Goal: Information Seeking & Learning: Learn about a topic

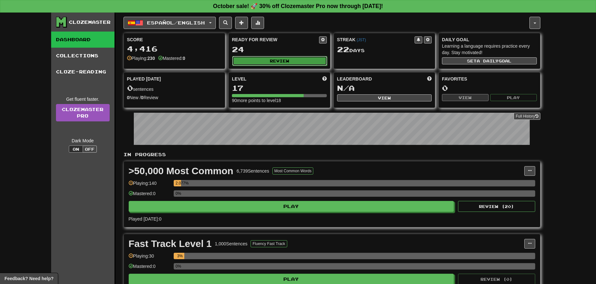
click at [261, 59] on button "Review" at bounding box center [279, 61] width 95 height 10
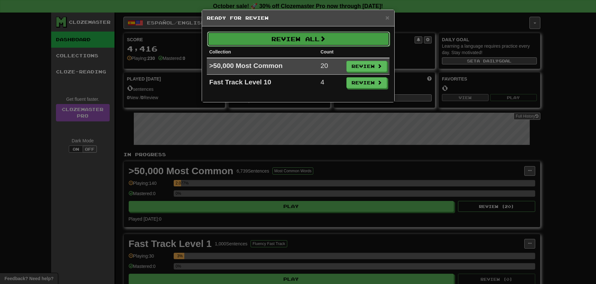
click at [346, 39] on button "Review All" at bounding box center [298, 39] width 183 height 15
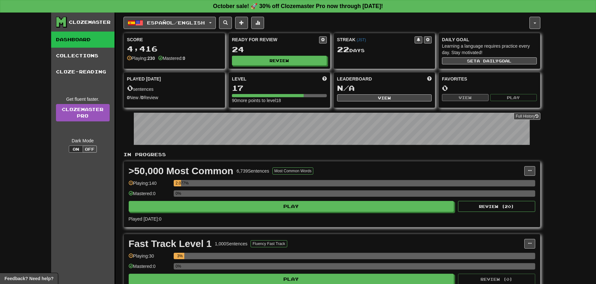
select select "**"
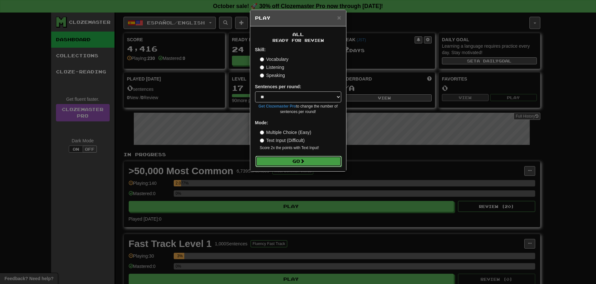
click at [299, 163] on button "Go" at bounding box center [299, 161] width 86 height 11
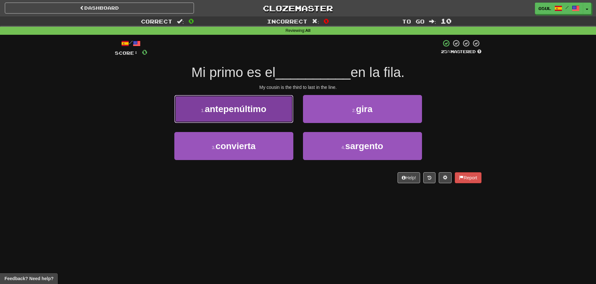
click at [259, 116] on button "1 . antepenúltimo" at bounding box center [233, 109] width 119 height 28
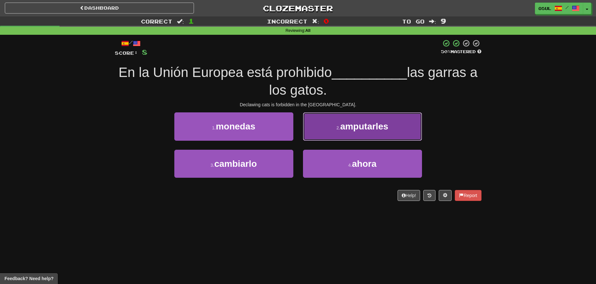
click at [392, 126] on button "2 . amputarles" at bounding box center [362, 126] width 119 height 28
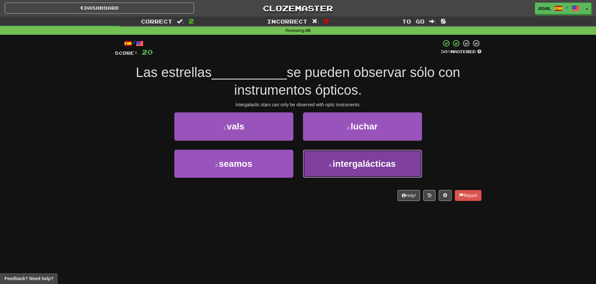
click at [370, 160] on span "intergalácticas" at bounding box center [364, 164] width 63 height 10
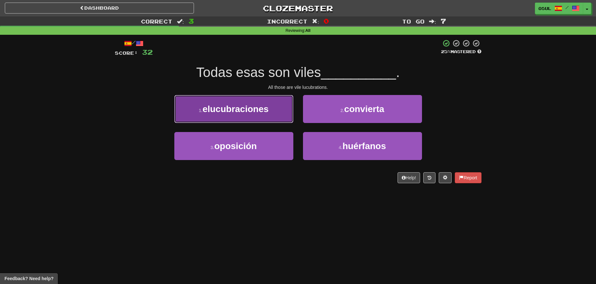
click at [273, 117] on button "1 . elucubraciones" at bounding box center [233, 109] width 119 height 28
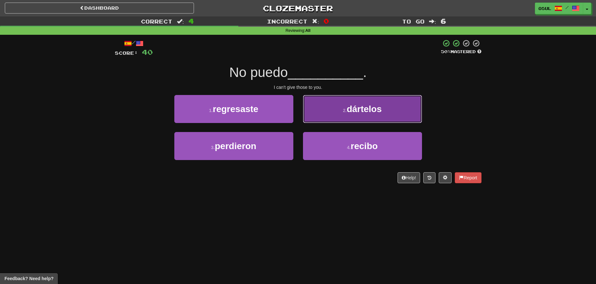
click at [336, 118] on button "2 . dártelos" at bounding box center [362, 109] width 119 height 28
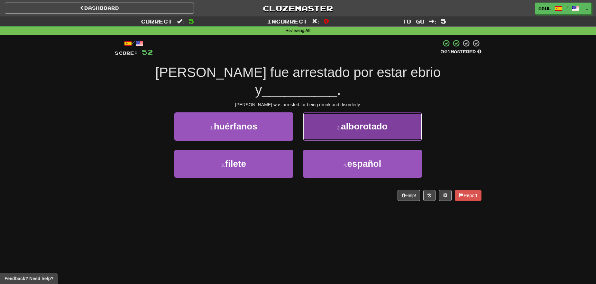
click at [342, 114] on button "2 . alborotado" at bounding box center [362, 126] width 119 height 28
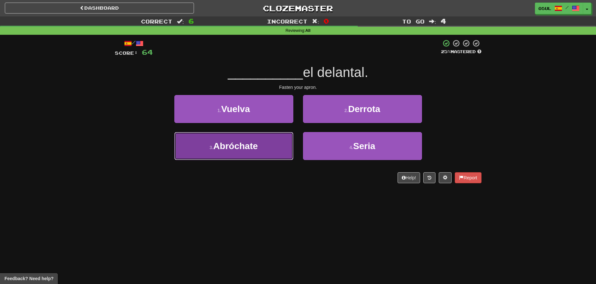
click at [232, 152] on button "3 . Abróchate" at bounding box center [233, 146] width 119 height 28
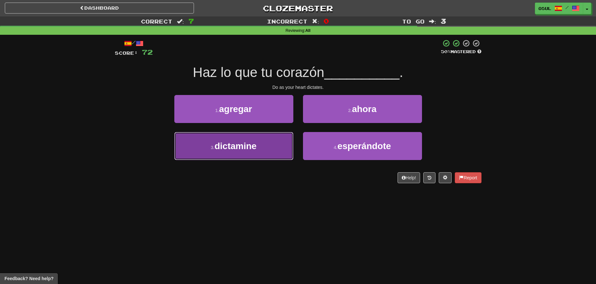
click at [232, 148] on span "dictamine" at bounding box center [236, 146] width 42 height 10
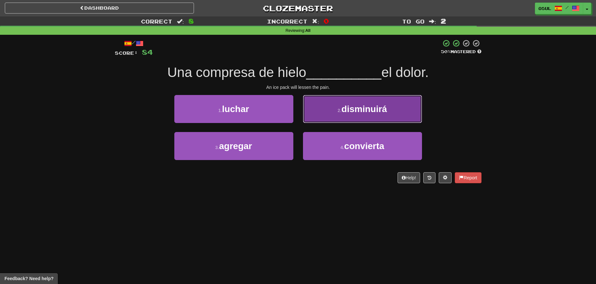
click at [346, 114] on span "disminuirá" at bounding box center [365, 109] width 46 height 10
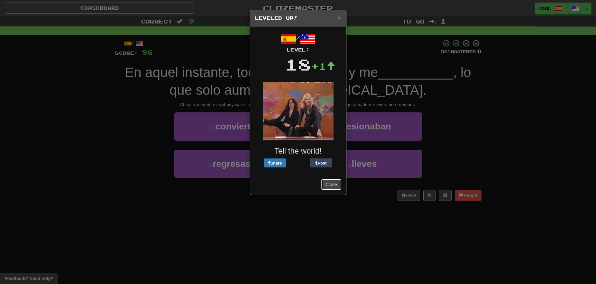
click at [329, 182] on button "Close" at bounding box center [331, 184] width 20 height 11
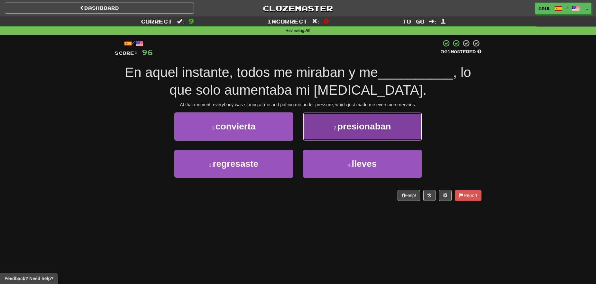
click at [386, 127] on span "presionaban" at bounding box center [364, 126] width 53 height 10
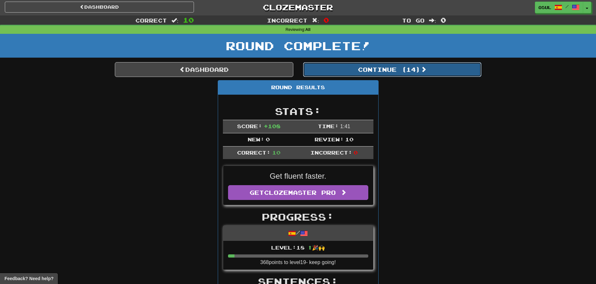
scroll to position [2, 0]
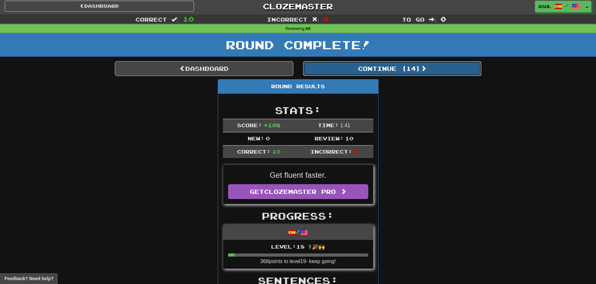
click at [393, 73] on button "Continue ( 14 )" at bounding box center [392, 68] width 179 height 15
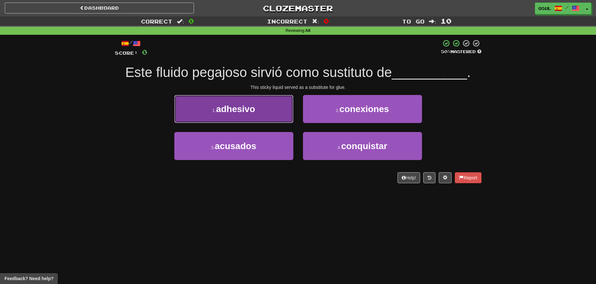
click at [236, 99] on button "1 . adhesivo" at bounding box center [233, 109] width 119 height 28
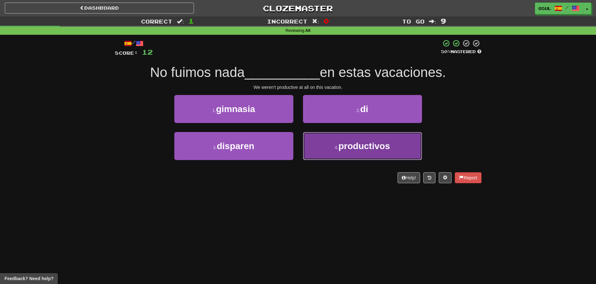
click at [388, 145] on span "productivos" at bounding box center [364, 146] width 51 height 10
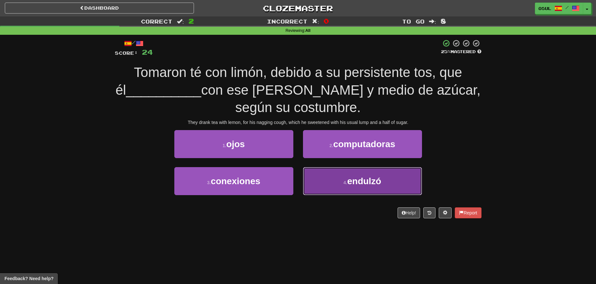
click at [403, 179] on button "4 . endulzó" at bounding box center [362, 181] width 119 height 28
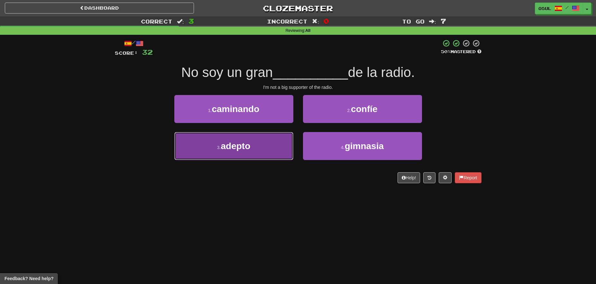
click at [258, 145] on button "3 . adepto" at bounding box center [233, 146] width 119 height 28
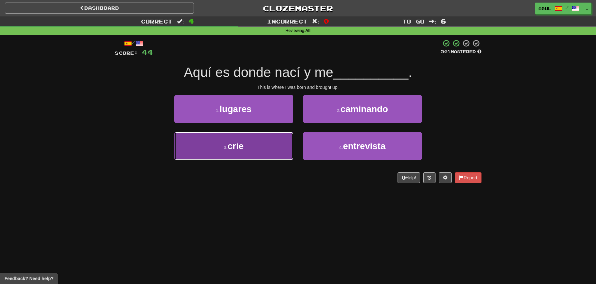
click at [271, 142] on button "3 . crie" at bounding box center [233, 146] width 119 height 28
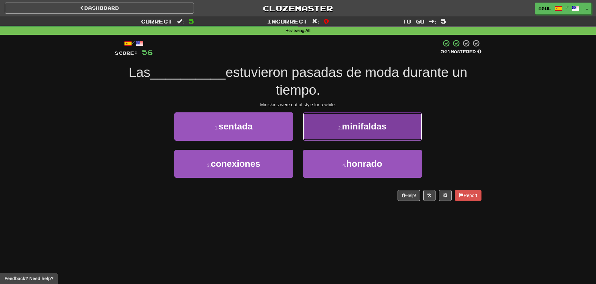
click at [377, 126] on span "minifaldas" at bounding box center [364, 126] width 44 height 10
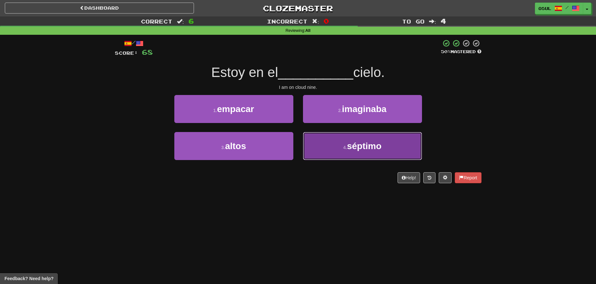
click at [369, 149] on span "séptimo" at bounding box center [364, 146] width 34 height 10
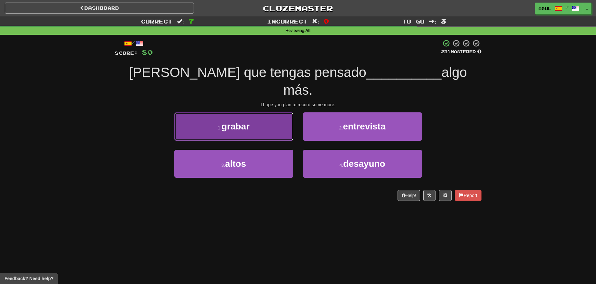
click at [259, 112] on button "1 . grabar" at bounding box center [233, 126] width 119 height 28
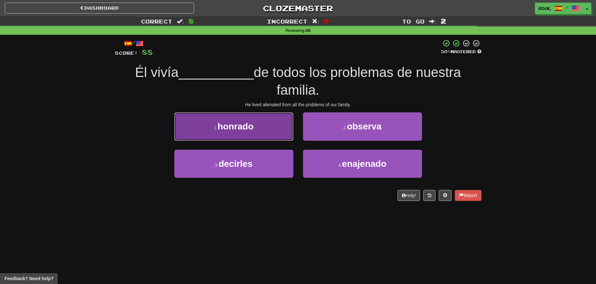
click at [273, 129] on button "1 . honrado" at bounding box center [233, 126] width 119 height 28
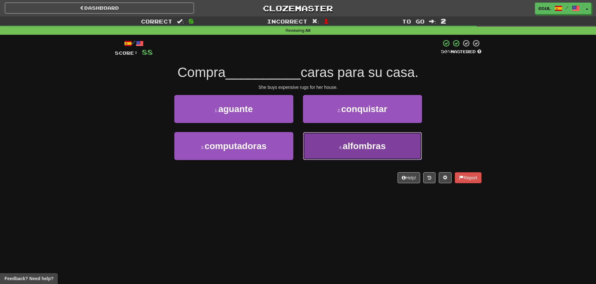
click at [402, 140] on button "4 . alfombras" at bounding box center [362, 146] width 119 height 28
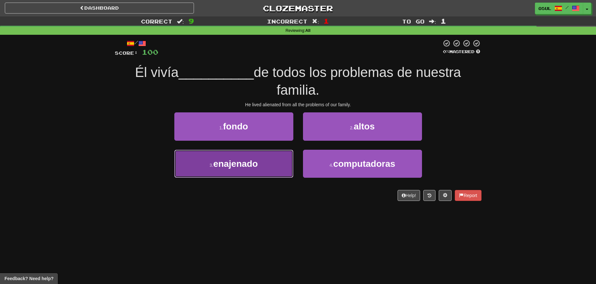
click at [272, 167] on button "3 . enajenado" at bounding box center [233, 164] width 119 height 28
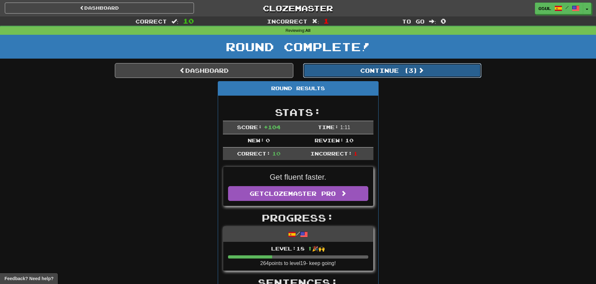
click at [379, 76] on button "Continue ( 3 )" at bounding box center [392, 70] width 179 height 15
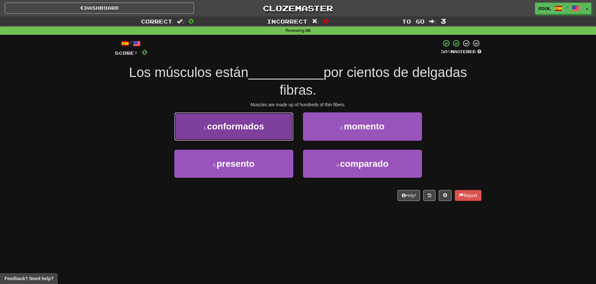
click at [270, 123] on button "1 . conformados" at bounding box center [233, 126] width 119 height 28
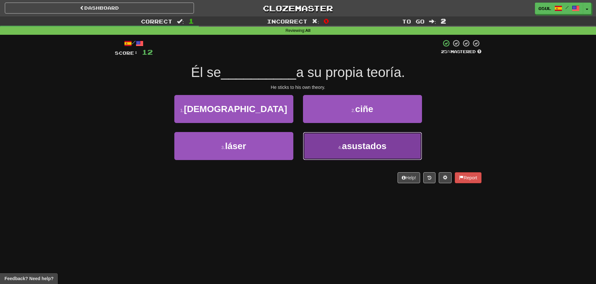
click at [341, 148] on small "4 ." at bounding box center [340, 147] width 4 height 5
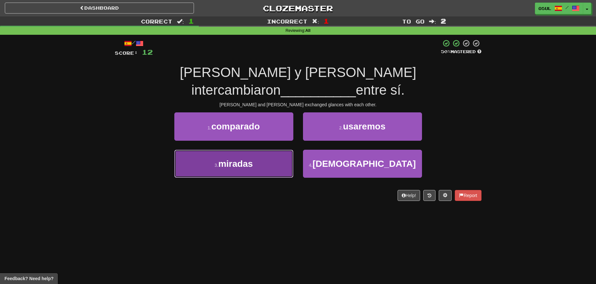
click at [226, 154] on button "3 . miradas" at bounding box center [233, 164] width 119 height 28
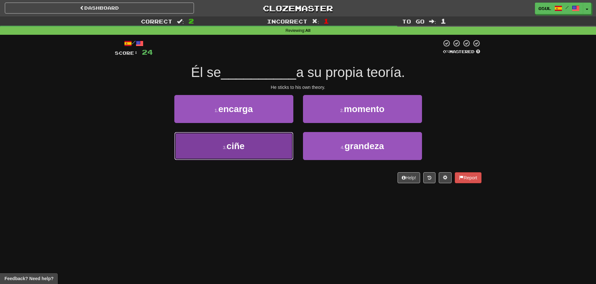
click at [269, 147] on button "3 . ciñe" at bounding box center [233, 146] width 119 height 28
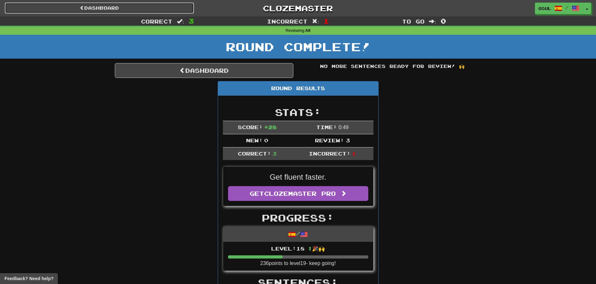
click at [151, 10] on link "Dashboard" at bounding box center [99, 8] width 189 height 11
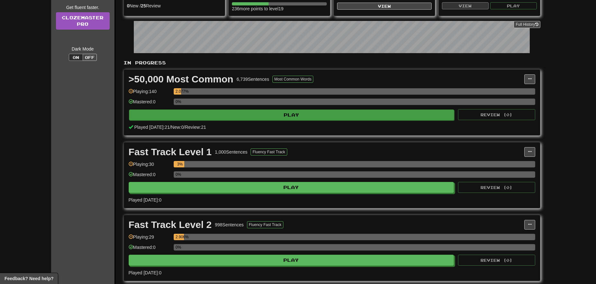
scroll to position [89, 0]
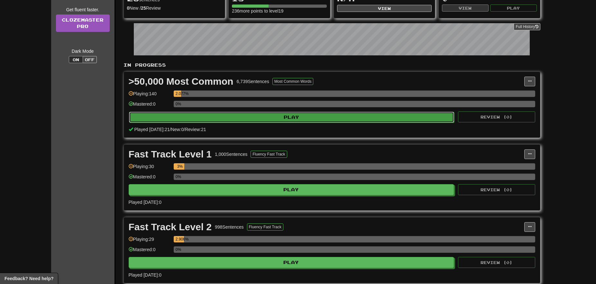
click at [302, 116] on button "Play" at bounding box center [292, 117] width 326 height 11
select select "**"
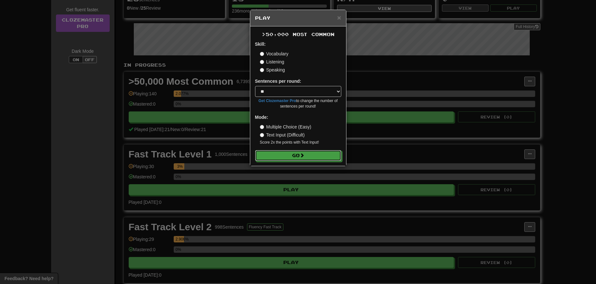
drag, startPoint x: 307, startPoint y: 156, endPoint x: 359, endPoint y: 150, distance: 51.8
click at [307, 156] on button "Go" at bounding box center [298, 155] width 86 height 11
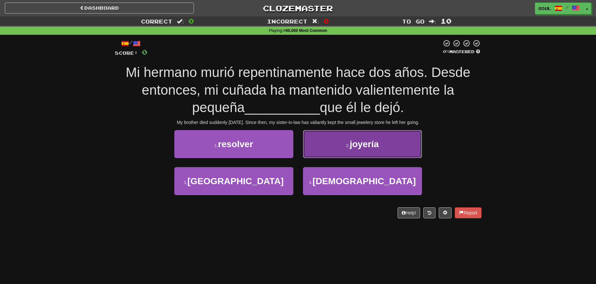
click at [382, 144] on button "2 . joyería" at bounding box center [362, 144] width 119 height 28
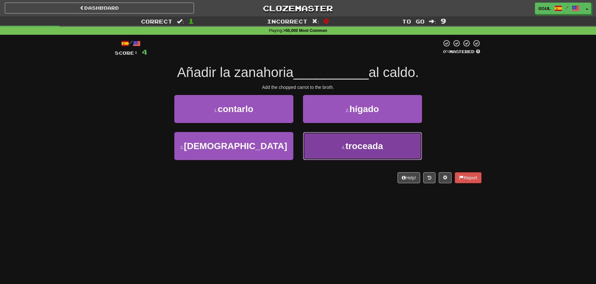
click at [408, 150] on button "4 . troceada" at bounding box center [362, 146] width 119 height 28
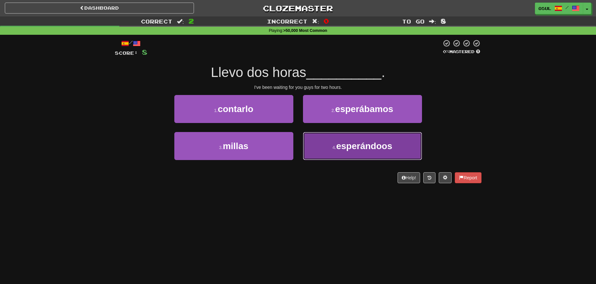
click at [405, 145] on button "4 . esperándoos" at bounding box center [362, 146] width 119 height 28
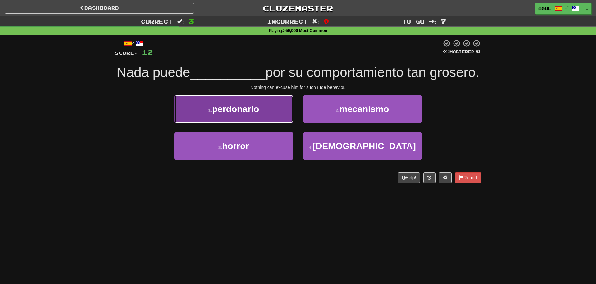
click at [276, 123] on button "1 . perdonarlo" at bounding box center [233, 109] width 119 height 28
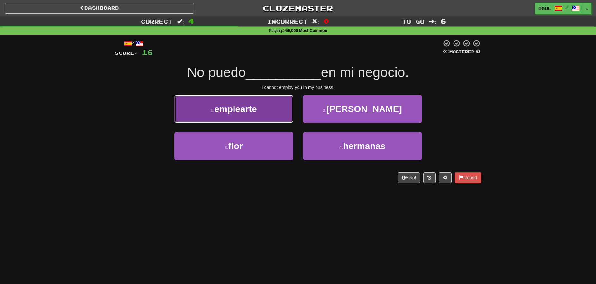
click at [276, 117] on button "1 . emplearte" at bounding box center [233, 109] width 119 height 28
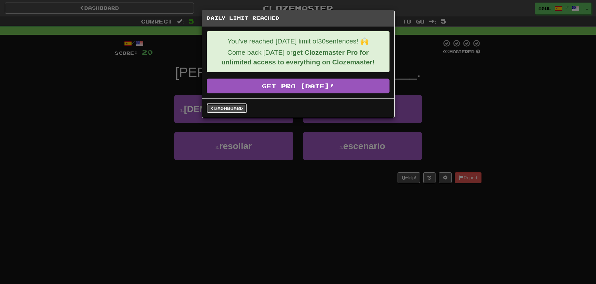
click at [225, 107] on link "Dashboard" at bounding box center [227, 108] width 40 height 10
